Goal: Information Seeking & Learning: Learn about a topic

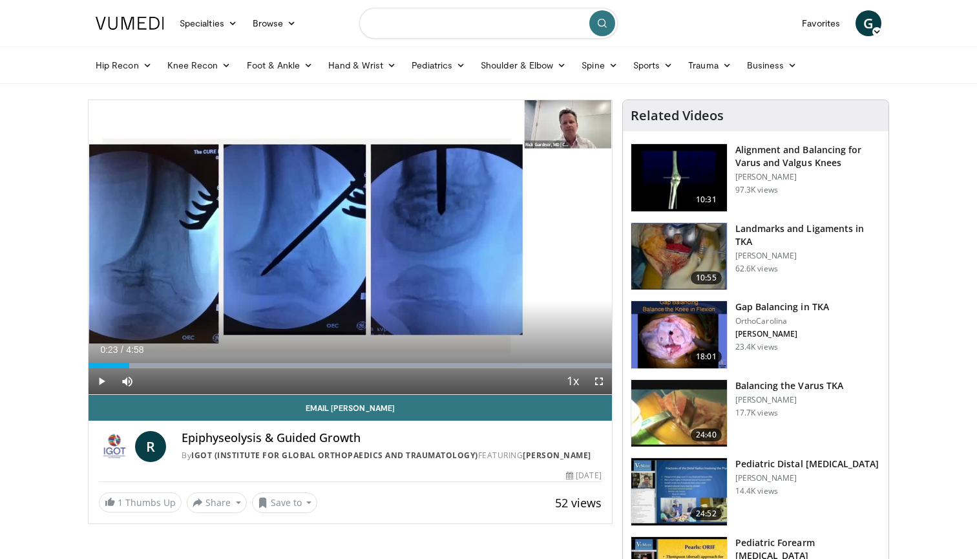
click at [437, 25] on input "Search topics, interventions" at bounding box center [488, 23] width 258 height 31
type input "*******"
click at [569, 21] on icon "button" at bounding box center [574, 23] width 10 height 10
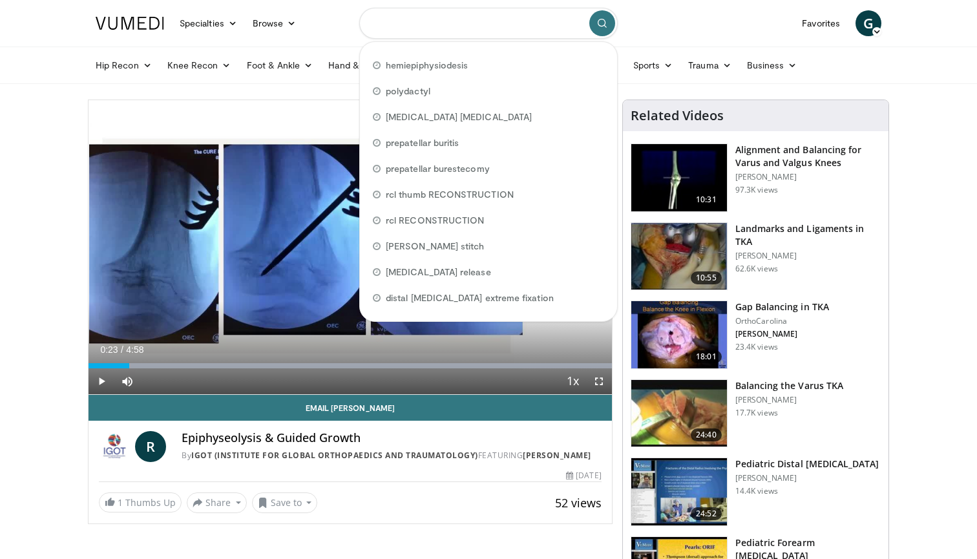
paste input "**********"
type input "**********"
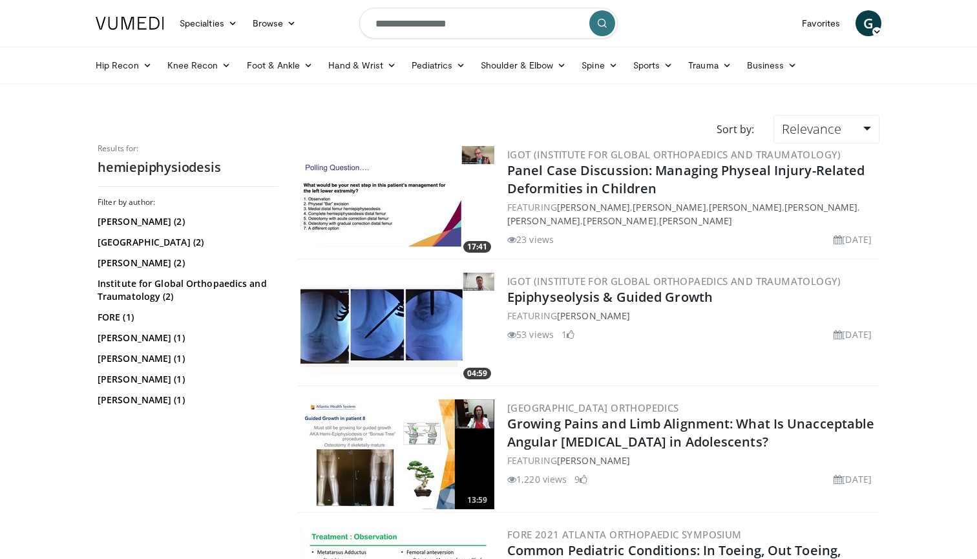
click at [388, 330] on img at bounding box center [397, 328] width 194 height 110
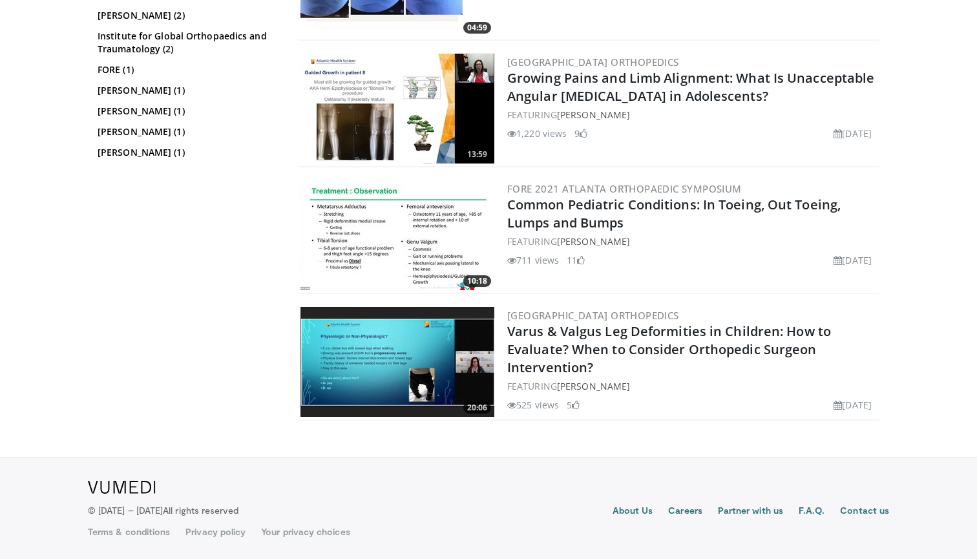
scroll to position [346, 0]
click at [355, 125] on img at bounding box center [397, 109] width 194 height 110
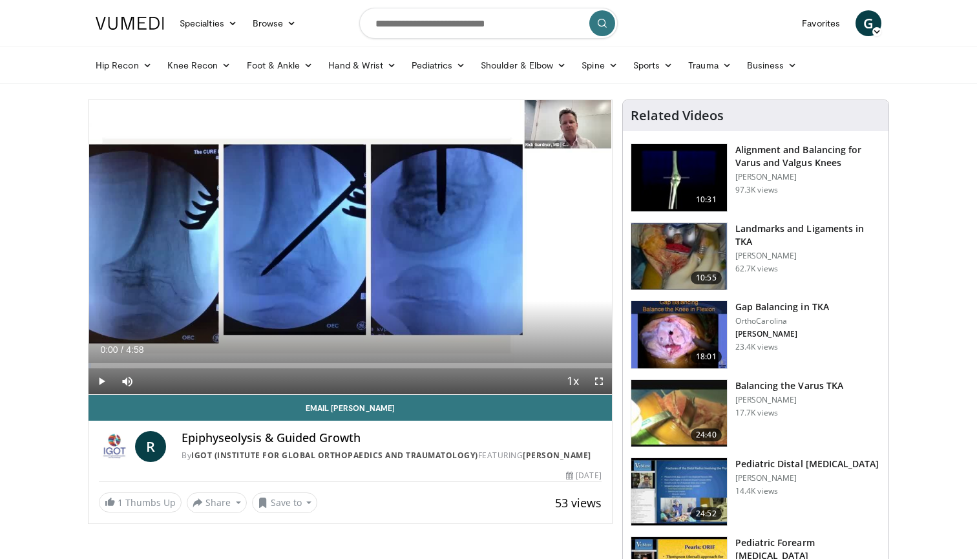
click at [602, 381] on span "Video Player" at bounding box center [599, 381] width 26 height 26
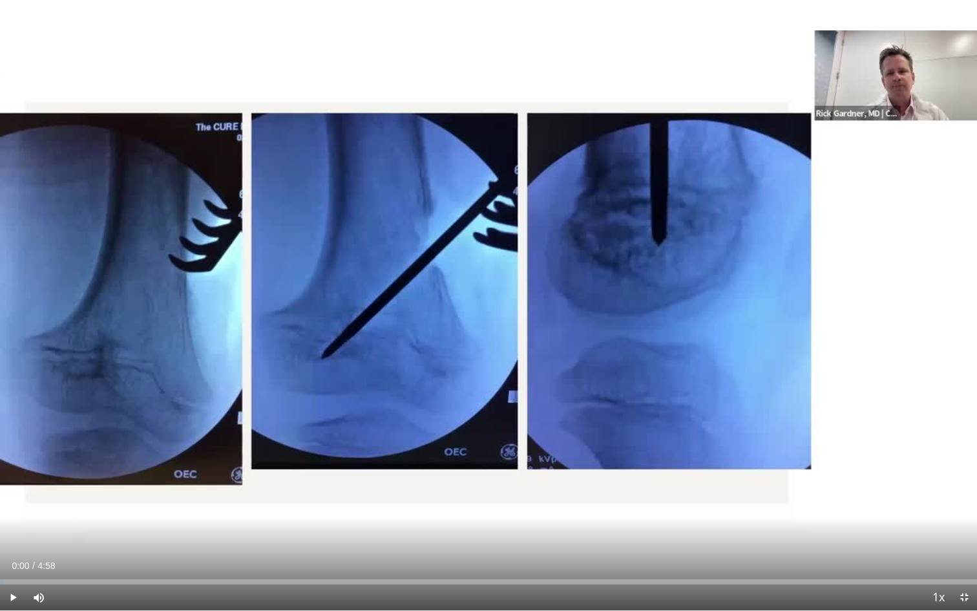
click at [14, 558] on span "Video Player" at bounding box center [13, 597] width 26 height 26
click at [32, 558] on div "0:09" at bounding box center [32, 581] width 1 height 5
click at [56, 558] on div "4%" at bounding box center [73, 597] width 45 height 26
click at [65, 558] on div "Progress Bar" at bounding box center [488, 581] width 977 height 5
click at [105, 558] on div "Current Time 0:20 / Duration 4:58 Pause Skip Backward Skip Forward Mute 100% Lo…" at bounding box center [488, 597] width 977 height 26
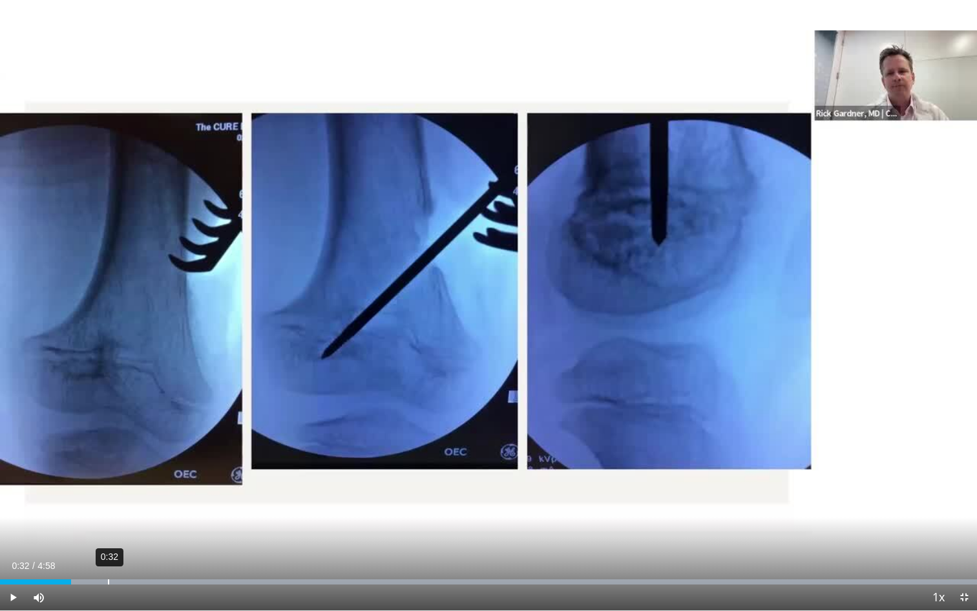
click at [108, 558] on div "0:32" at bounding box center [108, 581] width 1 height 5
click at [145, 558] on div "Current Time 0:33 / Duration 4:58 Pause Skip Backward Skip Forward Mute 100% Lo…" at bounding box center [488, 597] width 977 height 26
click at [162, 558] on div "Current Time 0:34 / Duration 4:58 Pause Skip Backward Skip Forward Mute 100% Lo…" at bounding box center [488, 597] width 977 height 26
click at [135, 558] on div "Loaded : 99.97% 0:41 0:36" at bounding box center [488, 578] width 977 height 12
click at [169, 558] on div "0:51" at bounding box center [169, 581] width 1 height 5
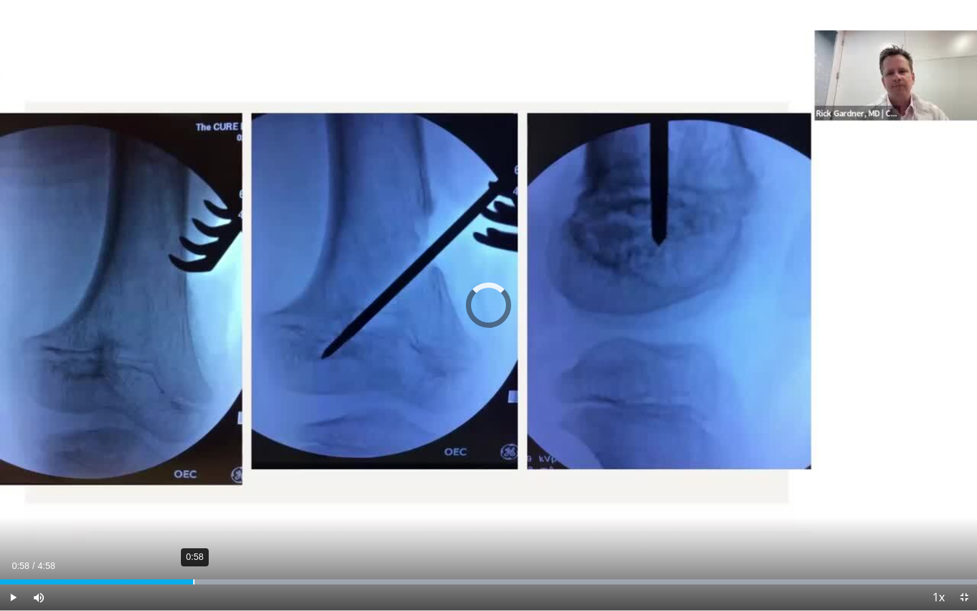
click at [193, 558] on div "0:58" at bounding box center [193, 581] width 1 height 5
click at [223, 558] on div "1:07" at bounding box center [223, 581] width 1 height 5
click at [263, 558] on div "1:20" at bounding box center [263, 581] width 1 height 5
click at [297, 558] on div "1:30" at bounding box center [297, 581] width 1 height 5
click at [361, 558] on div "1:49" at bounding box center [361, 581] width 1 height 5
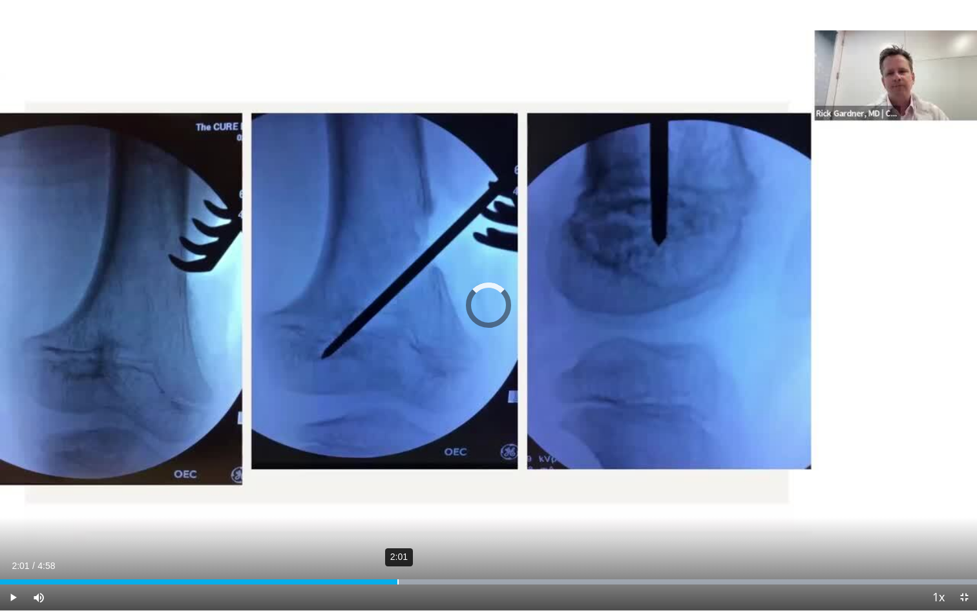
click at [397, 558] on div "2:01" at bounding box center [397, 581] width 1 height 5
click at [426, 558] on div "2:10" at bounding box center [426, 581] width 1 height 5
click at [461, 558] on div "2:20" at bounding box center [461, 581] width 1 height 5
click at [487, 558] on div "2:28" at bounding box center [487, 581] width 1 height 5
click at [540, 558] on div "2:44" at bounding box center [540, 581] width 1 height 5
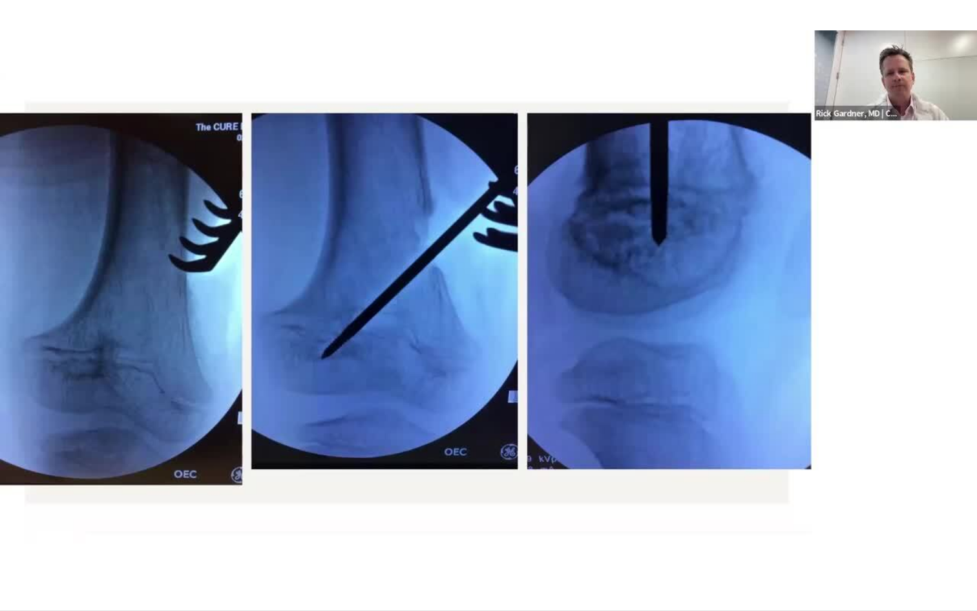
click at [602, 558] on div "10 seconds Tap to unmute" at bounding box center [488, 305] width 977 height 610
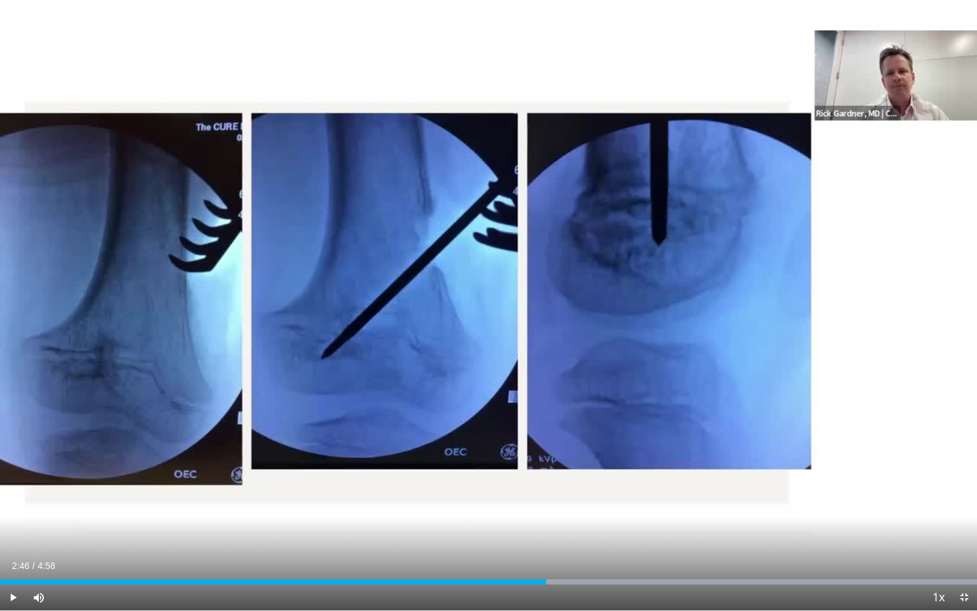
click at [605, 558] on div "Current Time 2:46 / Duration 4:58 Play Skip Backward Skip Forward Mute 100% Loa…" at bounding box center [488, 597] width 977 height 26
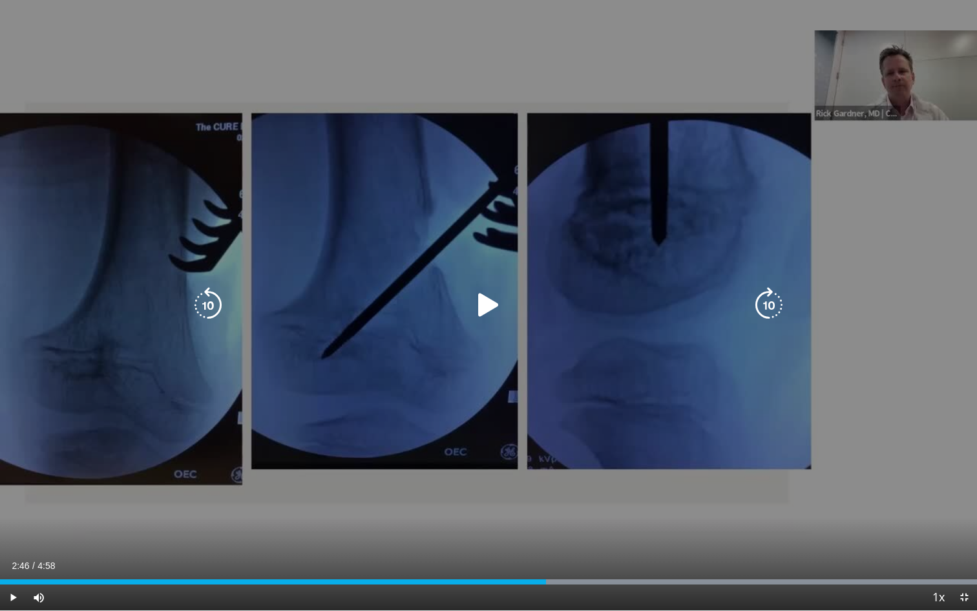
click at [477, 286] on div "10 seconds Tap to unmute" at bounding box center [488, 305] width 977 height 610
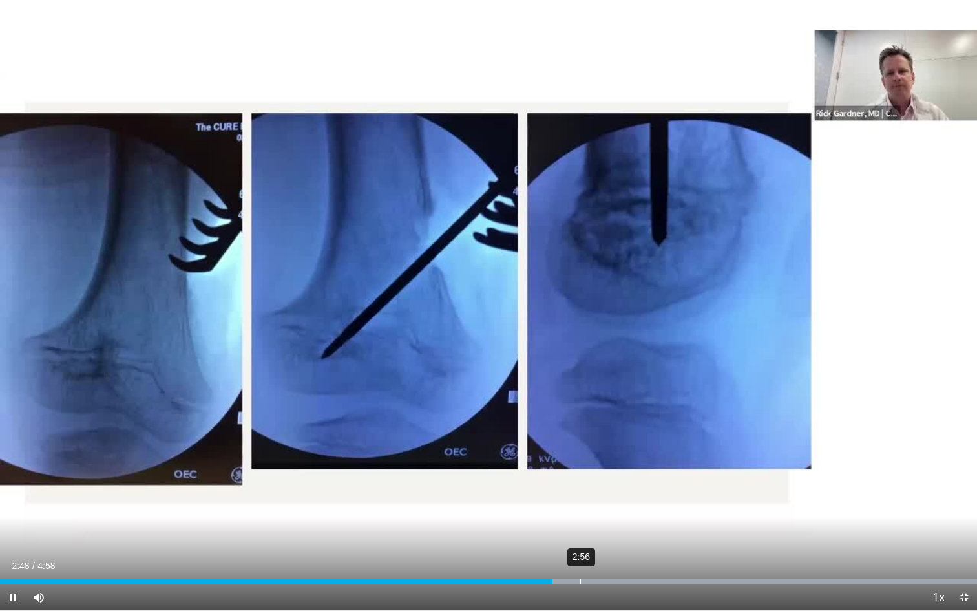
click at [580, 558] on div "2:56" at bounding box center [580, 581] width 1 height 5
click at [620, 558] on div "3:09" at bounding box center [620, 581] width 1 height 5
click at [666, 558] on div "3:23" at bounding box center [666, 581] width 1 height 5
click at [731, 558] on div "Loaded : 99.97% 3:42 3:30" at bounding box center [488, 578] width 977 height 12
click at [802, 558] on div "Loaded : 99.97% 4:04 3:43" at bounding box center [488, 581] width 977 height 5
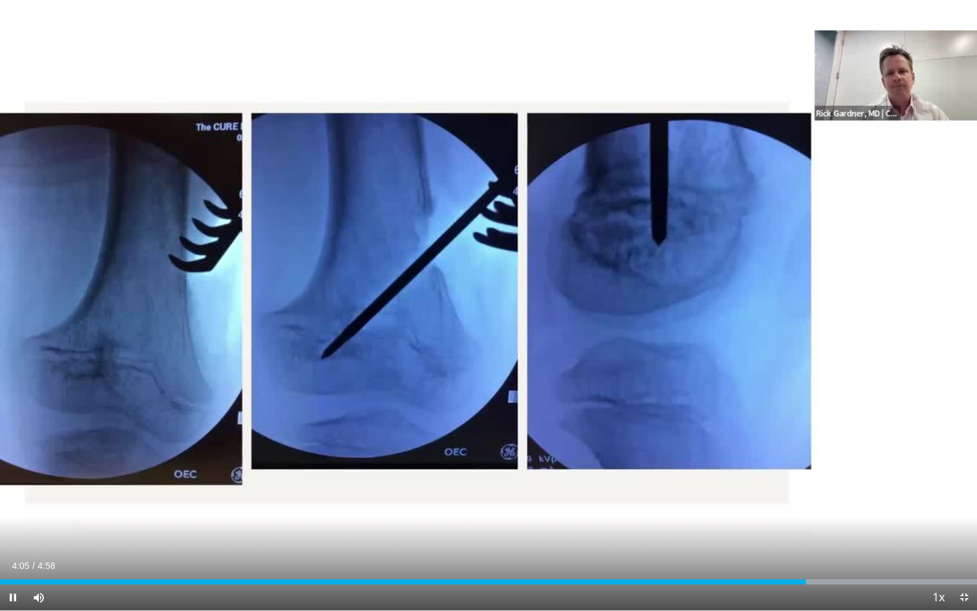
click at [856, 558] on div "Current Time 4:05 / Duration 4:58 Pause Skip Backward Skip Forward Mute 100% Lo…" at bounding box center [488, 597] width 977 height 26
click at [872, 558] on div "Loaded : 99.97% 4:26 4:26" at bounding box center [488, 578] width 977 height 12
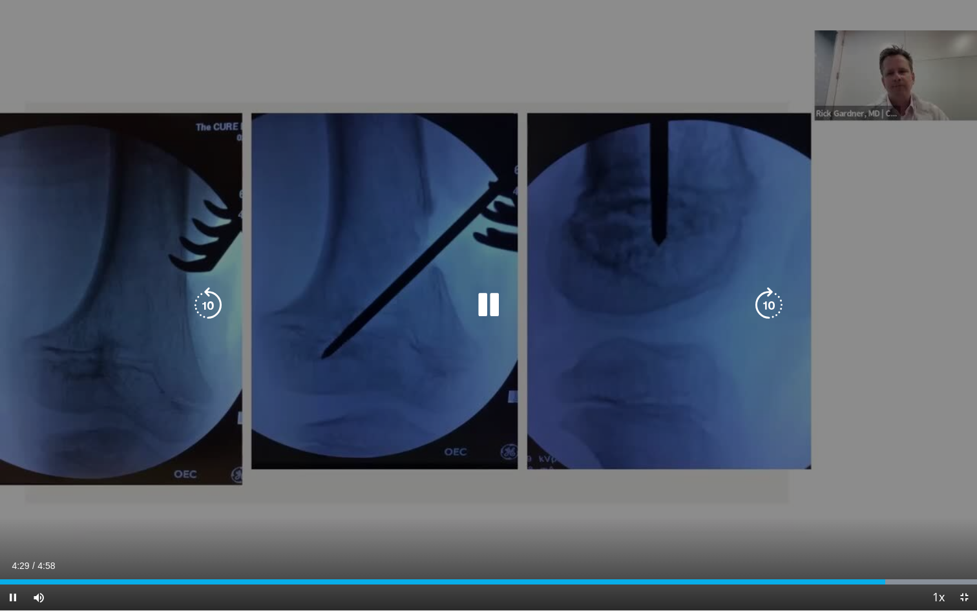
click at [866, 496] on div "10 seconds Tap to unmute" at bounding box center [488, 305] width 977 height 610
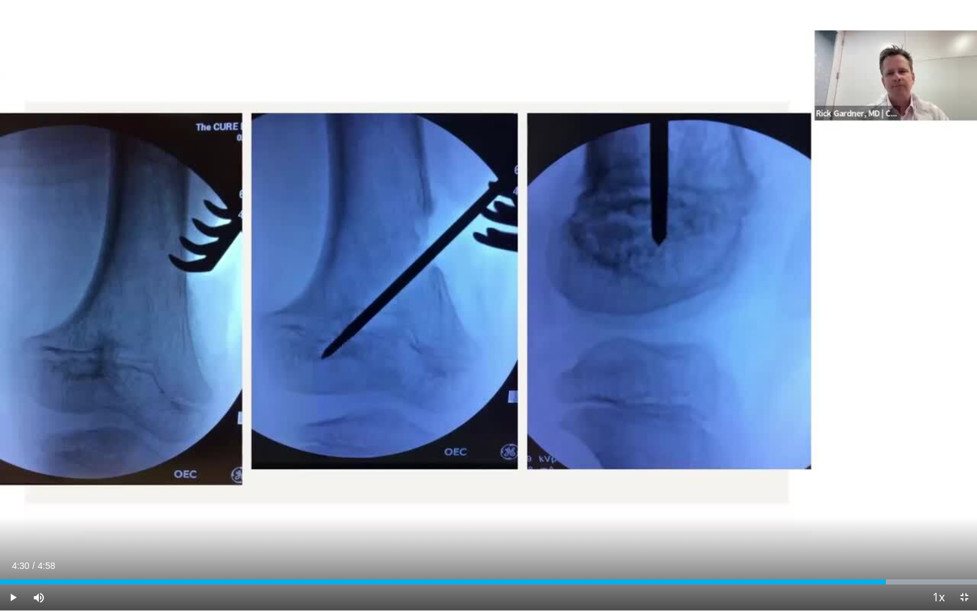
click at [969, 558] on span "Video Player" at bounding box center [964, 597] width 26 height 26
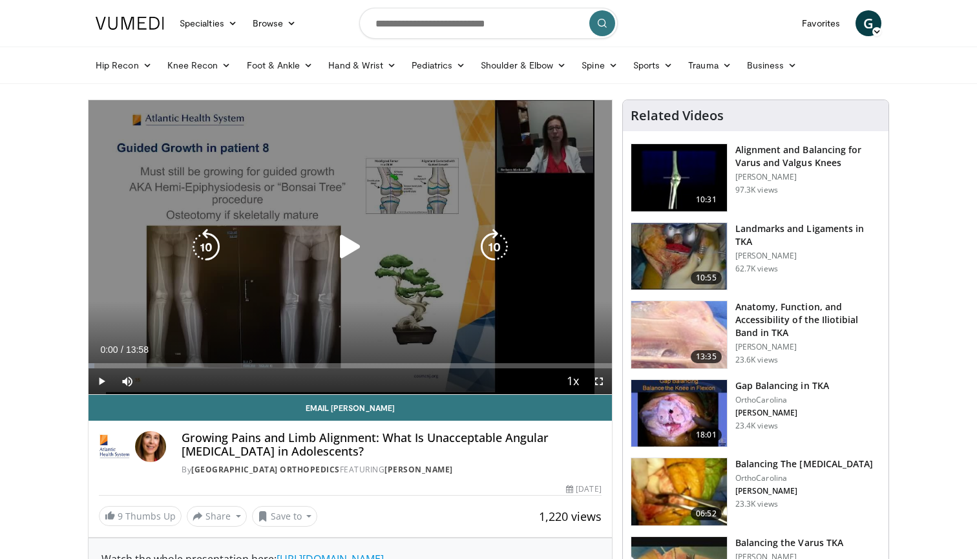
click at [359, 249] on icon "Video Player" at bounding box center [350, 247] width 36 height 36
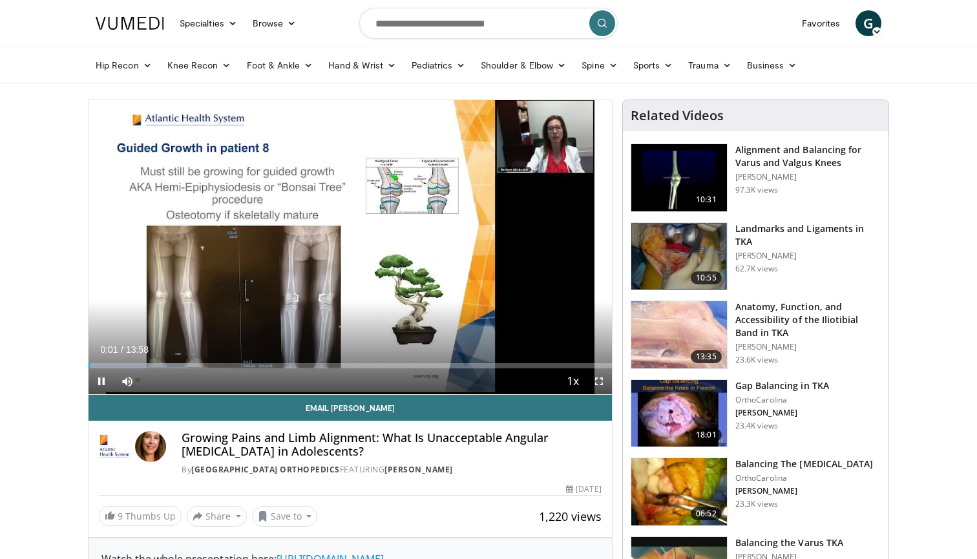
click at [602, 386] on span "Video Player" at bounding box center [599, 381] width 26 height 26
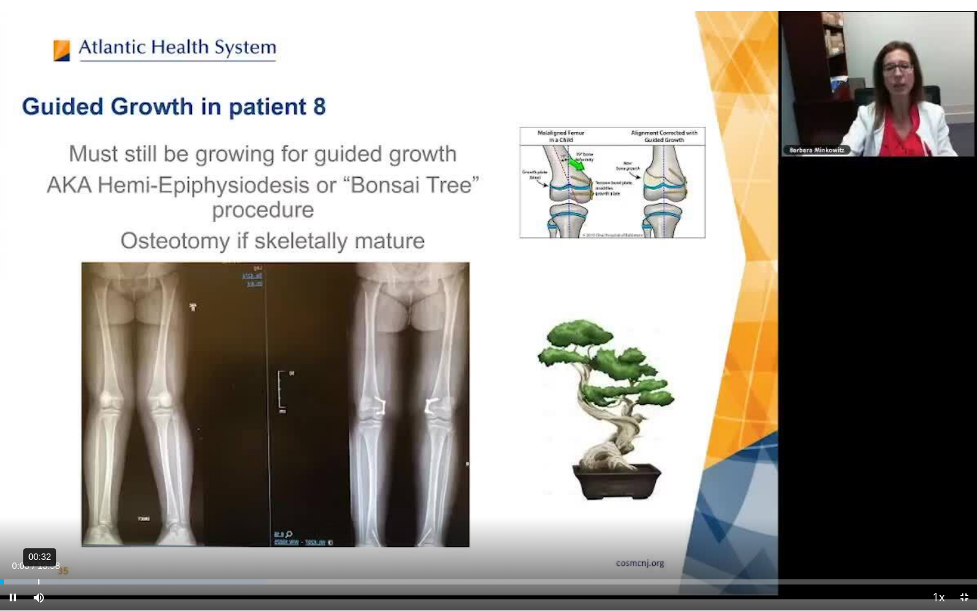
click at [38, 558] on div "00:32" at bounding box center [38, 581] width 1 height 5
click at [107, 558] on div "Current Time 0:33 / Duration 13:58 Pause Skip Backward Skip Forward Mute Loaded…" at bounding box center [488, 597] width 977 height 26
click at [114, 558] on div "Loaded : 44.05% 01:38 00:34" at bounding box center [488, 578] width 977 height 12
click at [177, 558] on div "02:30" at bounding box center [177, 581] width 1 height 5
click at [227, 558] on div "03:13" at bounding box center [227, 581] width 1 height 5
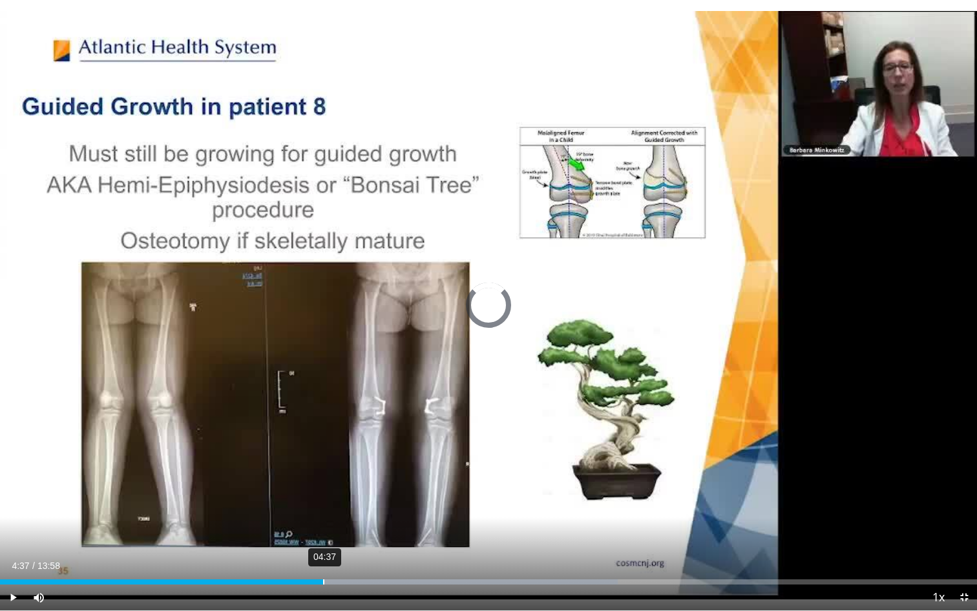
click at [323, 558] on div "04:37" at bounding box center [323, 581] width 1 height 5
click at [383, 558] on div "05:28" at bounding box center [383, 581] width 1 height 5
click at [468, 558] on div "06:40" at bounding box center [467, 581] width 1 height 5
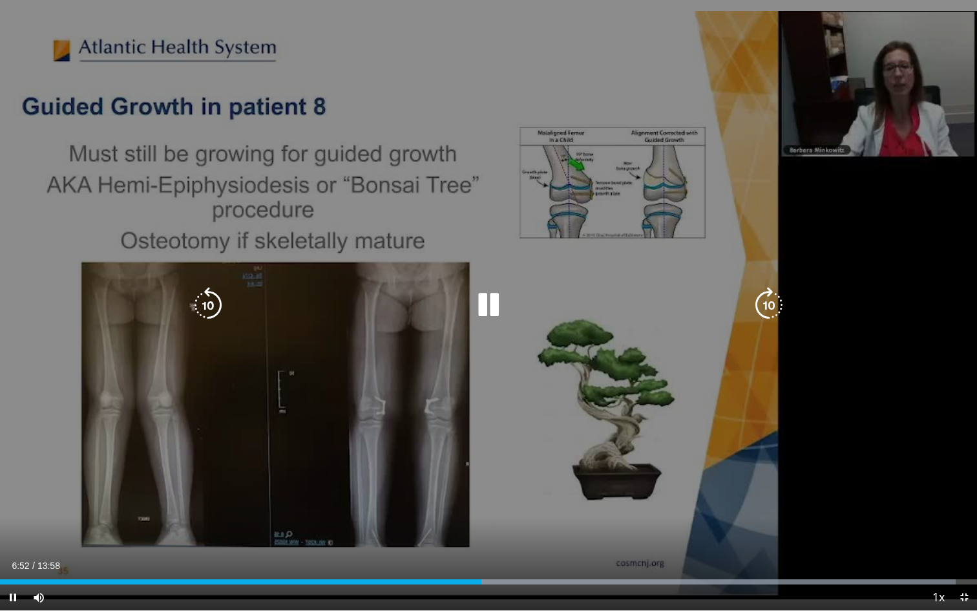
click at [508, 452] on div "10 seconds Tap to unmute" at bounding box center [488, 305] width 977 height 610
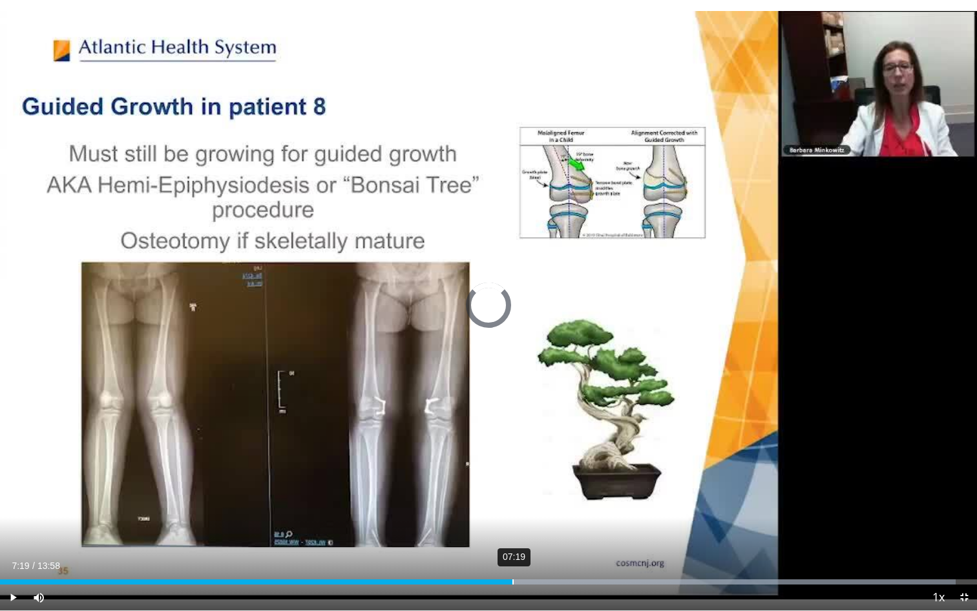
click at [512, 558] on div "Loaded : 97.84% 07:19 06:58" at bounding box center [488, 578] width 977 height 12
click at [543, 558] on div "07:45" at bounding box center [543, 581] width 1 height 5
click at [571, 558] on div "Loaded : 99.99% 08:09 08:01" at bounding box center [488, 578] width 977 height 12
click at [587, 558] on div "Loaded : 99.99% 08:23 08:10" at bounding box center [488, 578] width 977 height 12
click at [609, 558] on div "Loaded : 99.99% 08:41 08:24" at bounding box center [488, 578] width 977 height 12
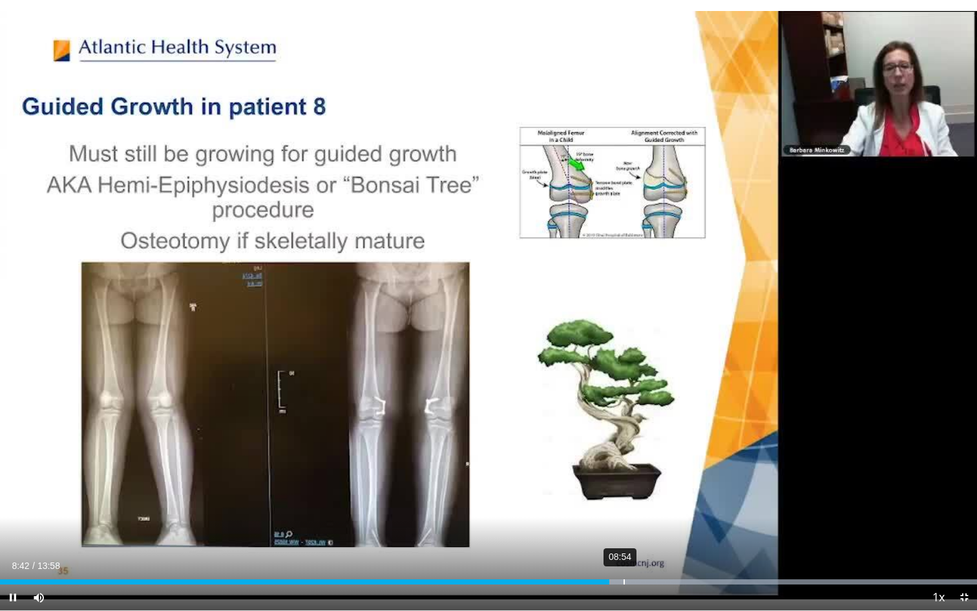
click at [624, 558] on div "08:54" at bounding box center [624, 581] width 1 height 5
click at [644, 558] on div "09:12" at bounding box center [644, 581] width 1 height 5
click at [678, 558] on div "09:41" at bounding box center [678, 581] width 1 height 5
click at [713, 558] on div "10:11" at bounding box center [713, 581] width 1 height 5
click at [744, 558] on div "Loaded : 99.99% 10:37 10:37" at bounding box center [488, 578] width 977 height 12
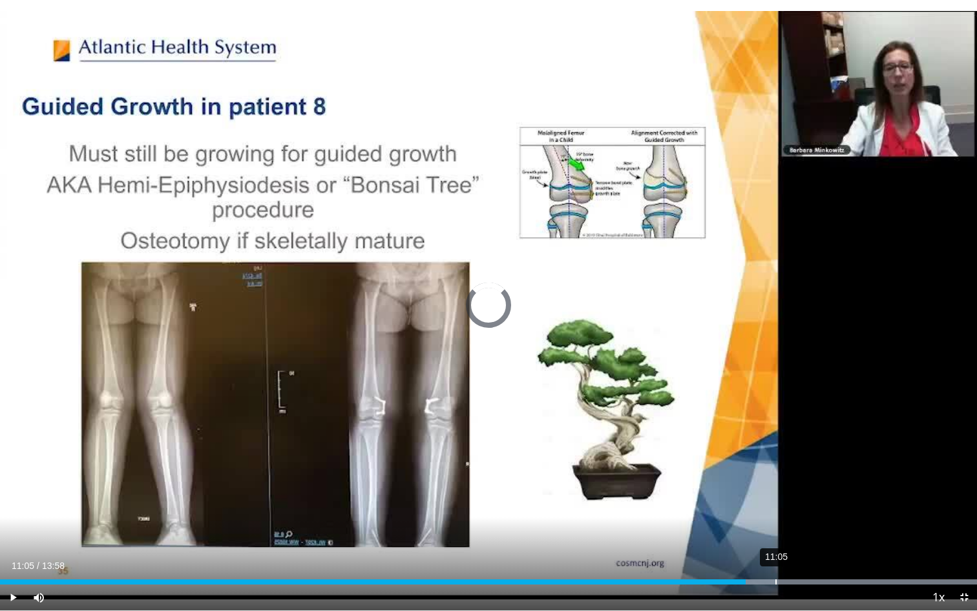
click at [775, 558] on div "Loaded : 99.99% 11:05 11:05" at bounding box center [488, 578] width 977 height 12
click at [809, 558] on div "11:33" at bounding box center [809, 581] width 1 height 5
click at [854, 558] on div "12:12" at bounding box center [854, 581] width 1 height 5
